Goal: Task Accomplishment & Management: Manage account settings

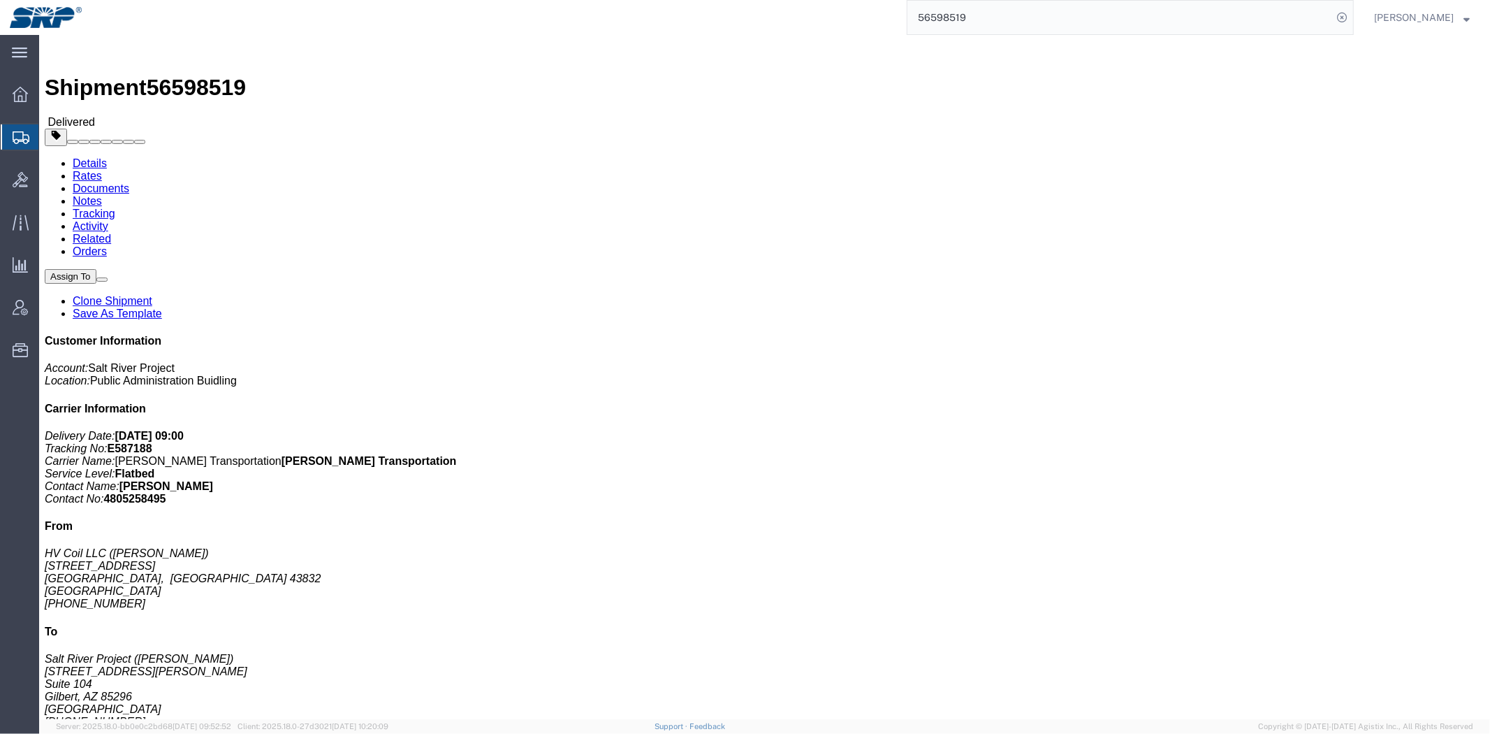
click link "Notes"
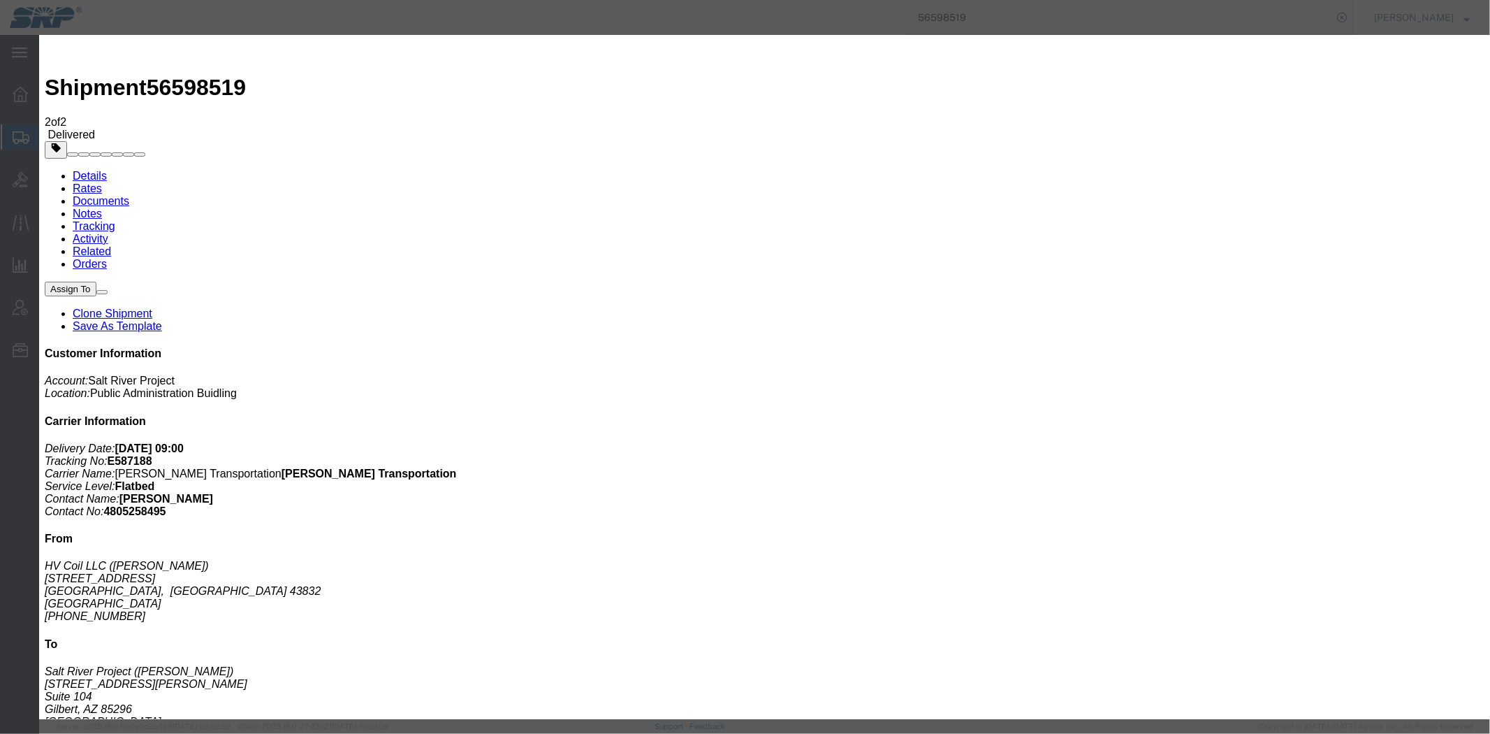
select select "INVOICE_NOTES"
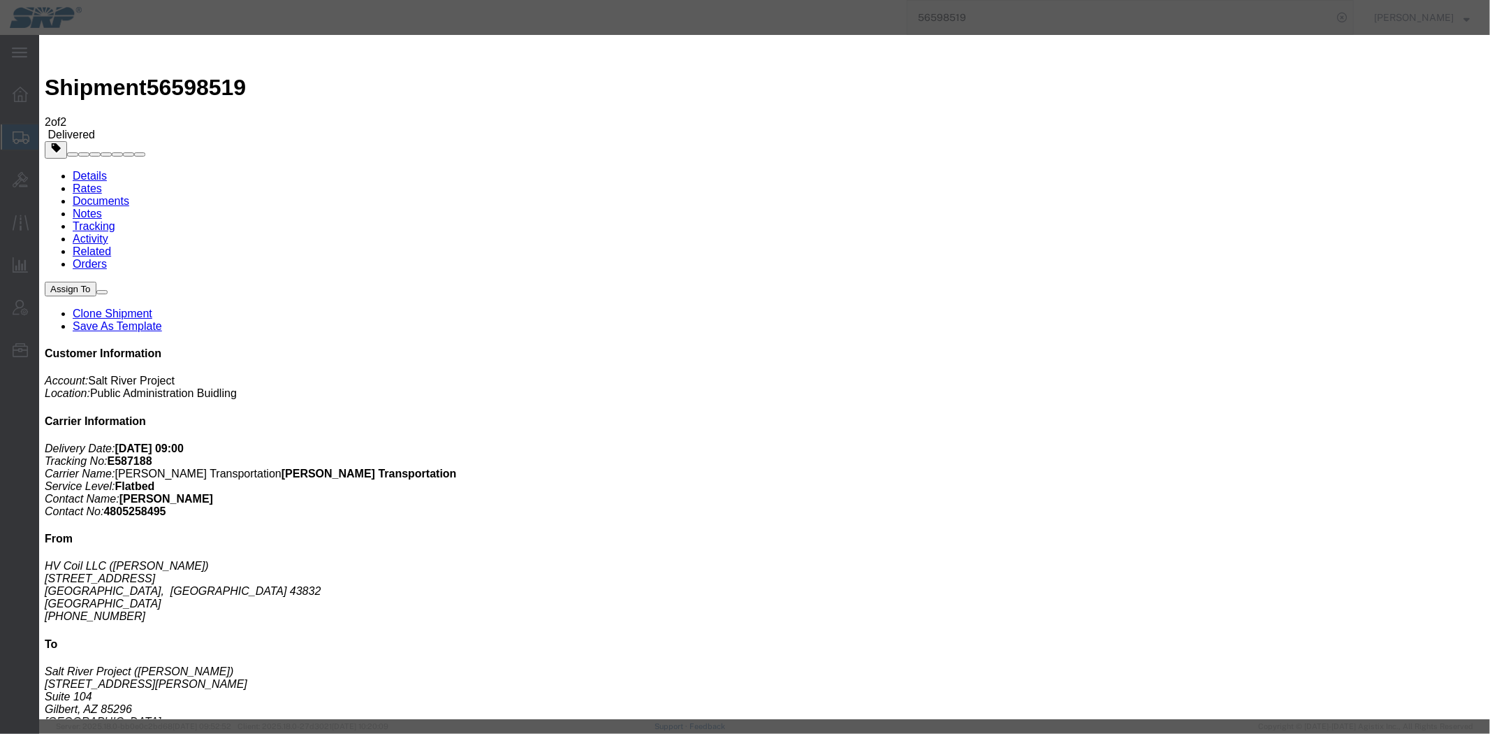
select select "PRIVATE_TO_ACCOUNT"
paste textarea "7257344"
type textarea "7257344 $5325"
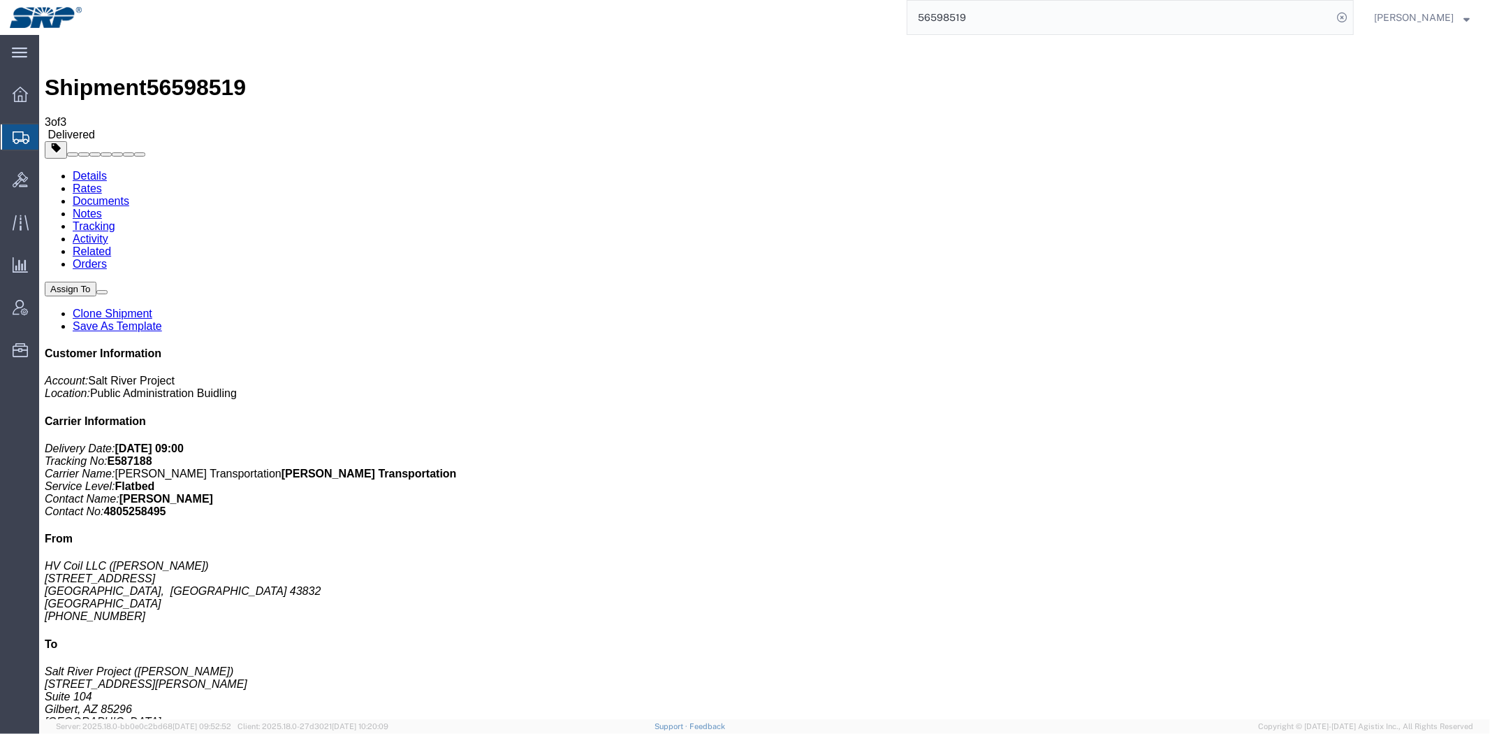
click at [83, 169] on link "Details" at bounding box center [89, 175] width 34 height 12
click link "Rates"
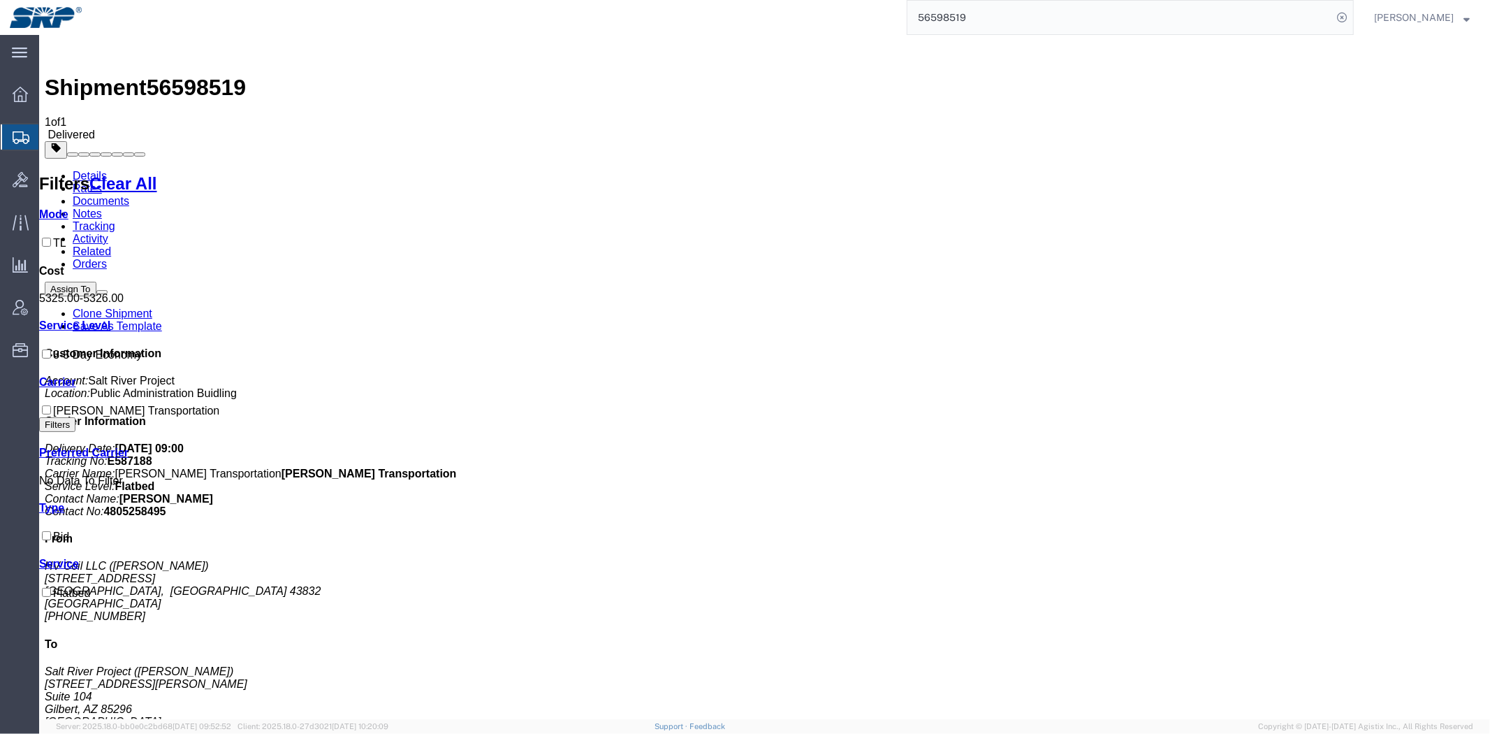
click at [83, 169] on link "Details" at bounding box center [89, 175] width 34 height 12
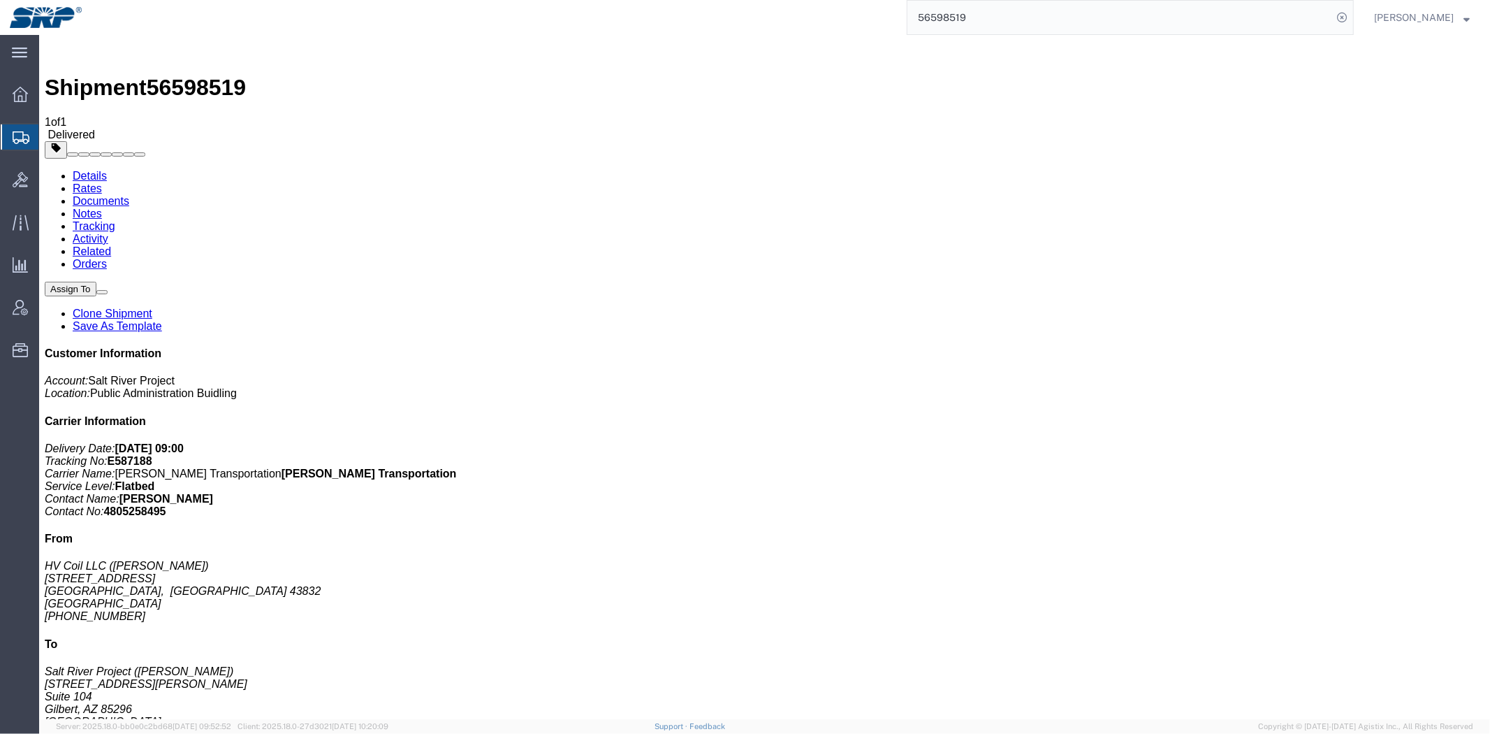
click b "P4799732"
copy b "P4799732"
click b "P4799732"
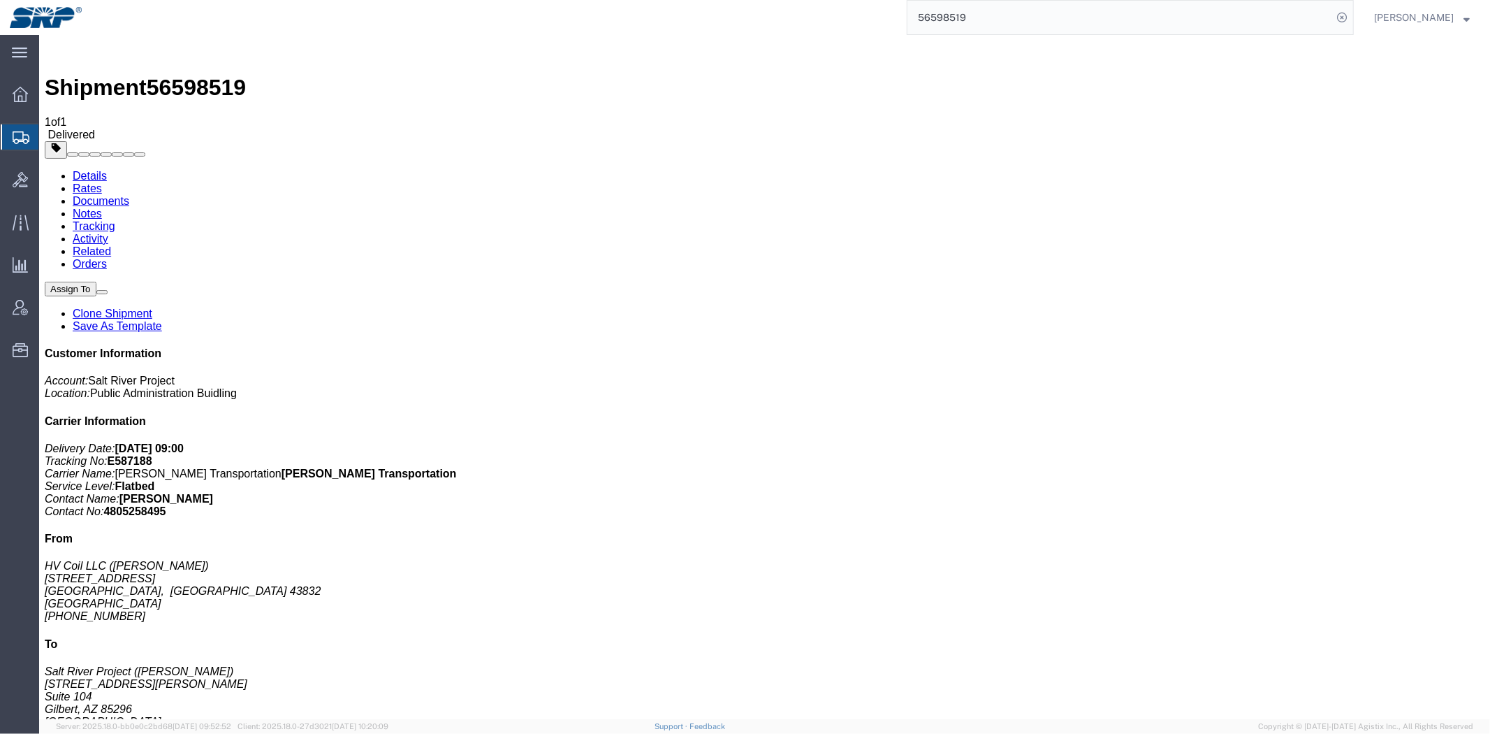
click b "P4799732"
copy b "P4799732"
